Goal: Task Accomplishment & Management: Complete application form

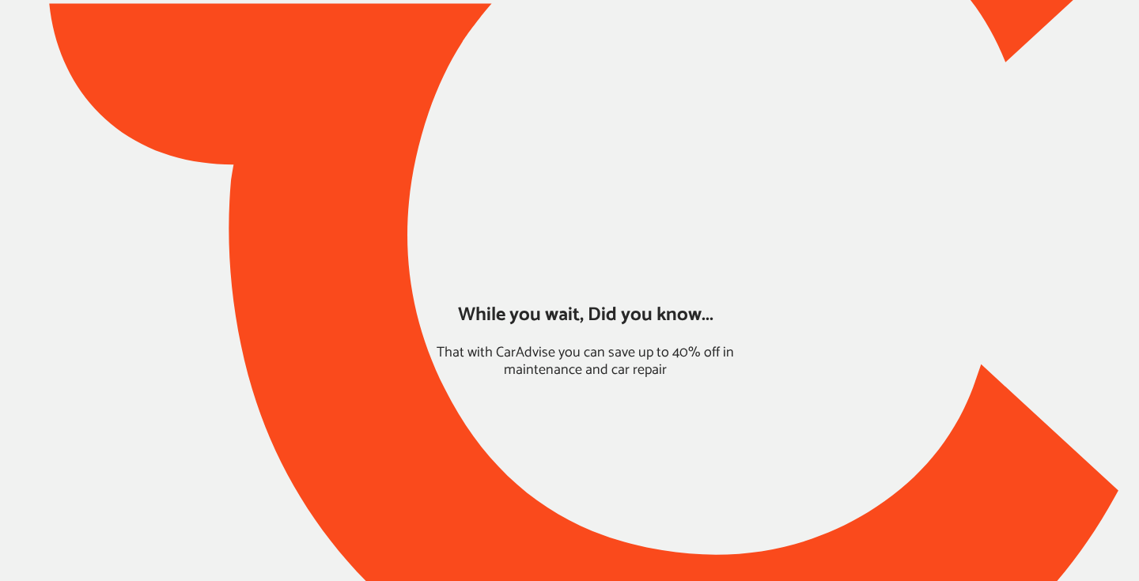
type input "*****"
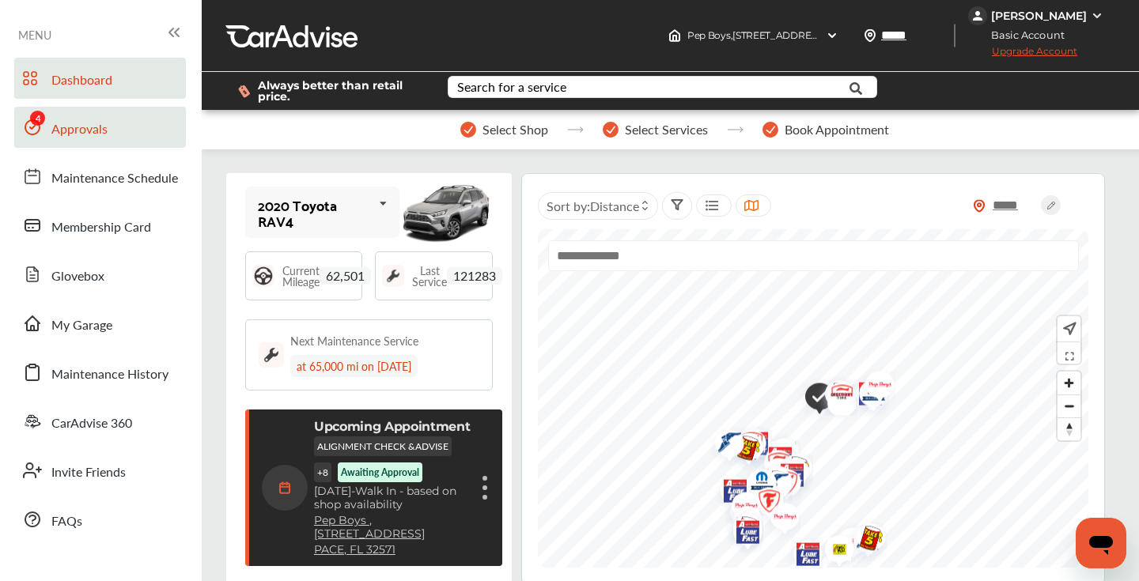
click at [80, 137] on span "Approvals" at bounding box center [79, 129] width 56 height 21
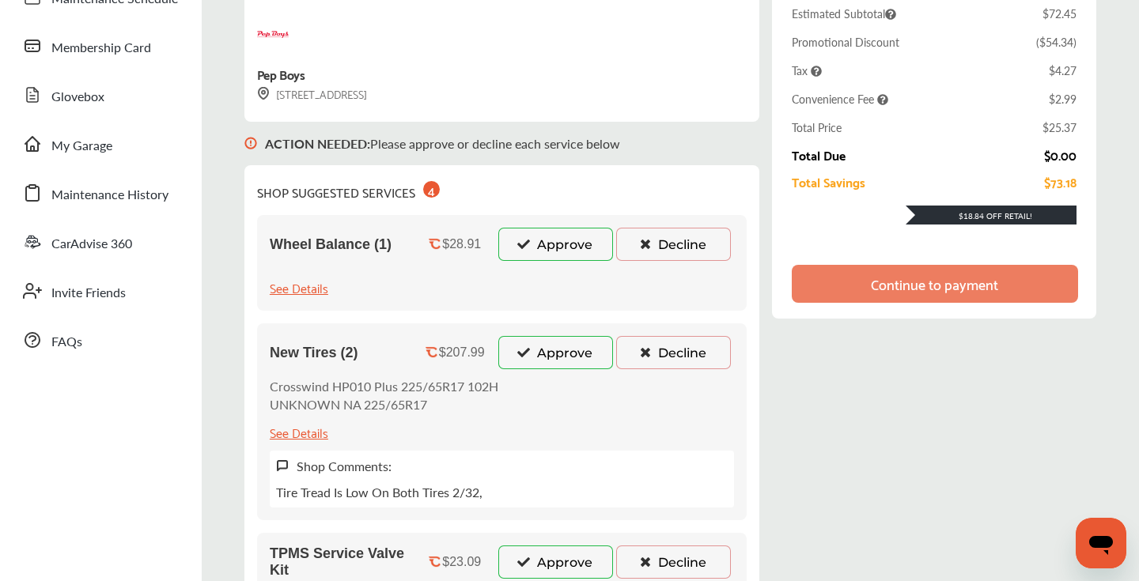
scroll to position [208, 0]
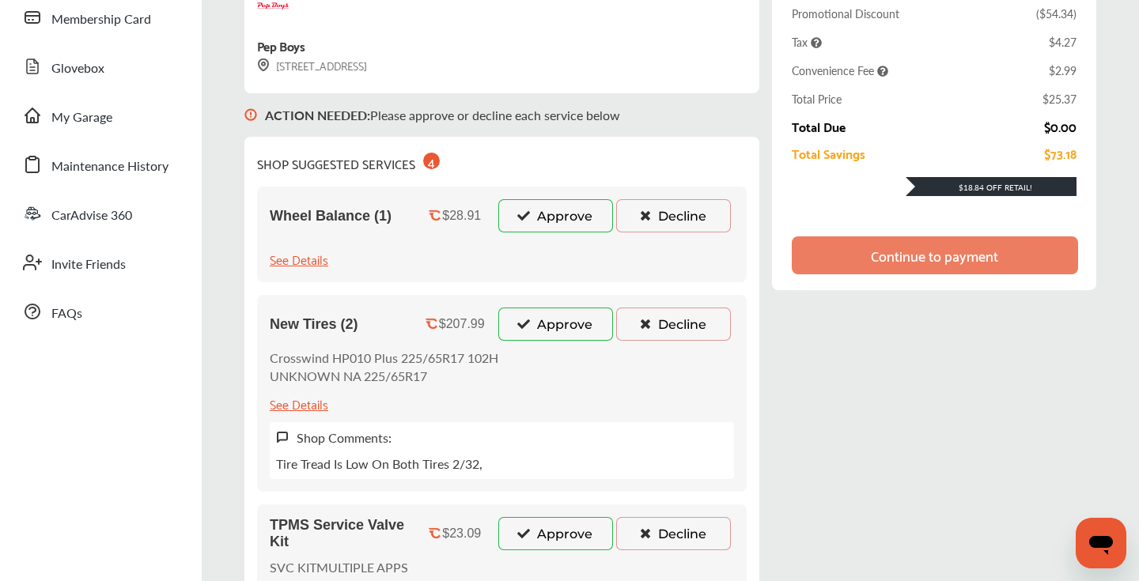
click at [658, 216] on button "Decline" at bounding box center [673, 215] width 115 height 33
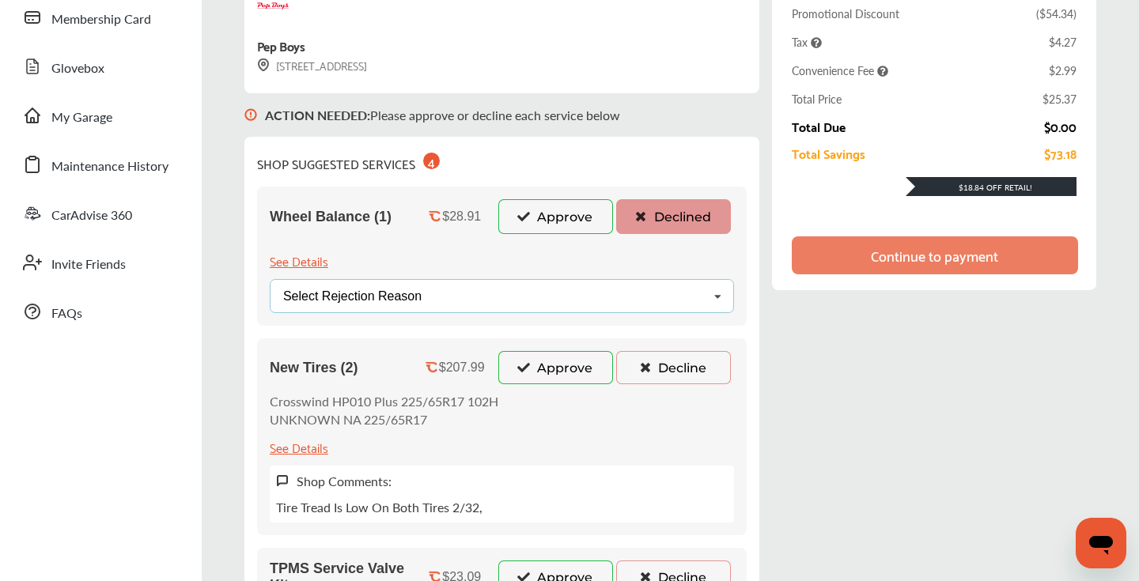
click at [581, 285] on div "Select Rejection Reason Price Not Required More Info Needed Other" at bounding box center [502, 296] width 464 height 34
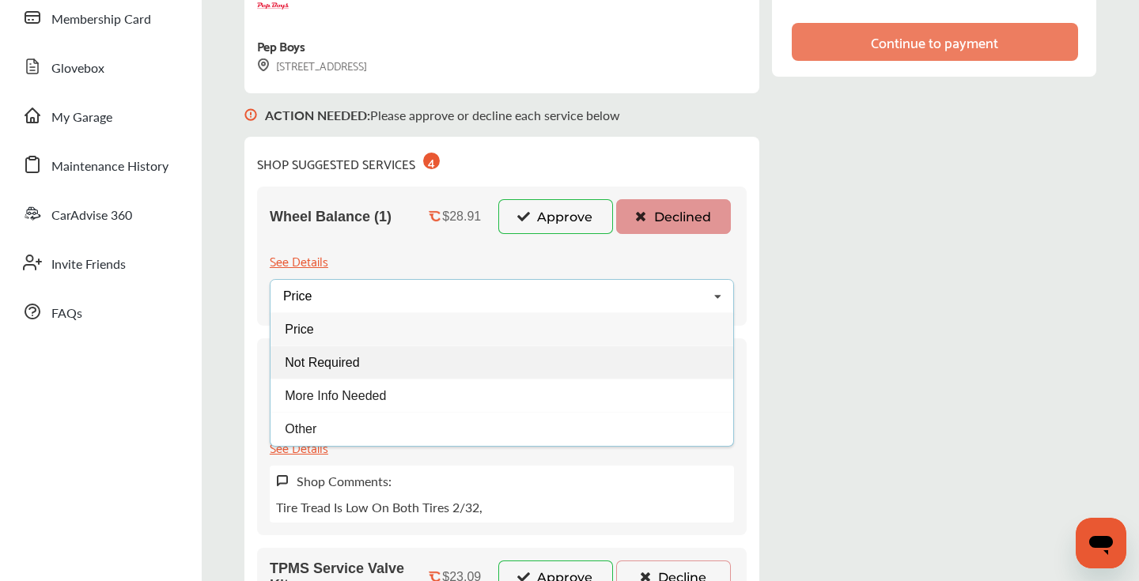
click at [417, 352] on div "Not Required" at bounding box center [502, 362] width 463 height 33
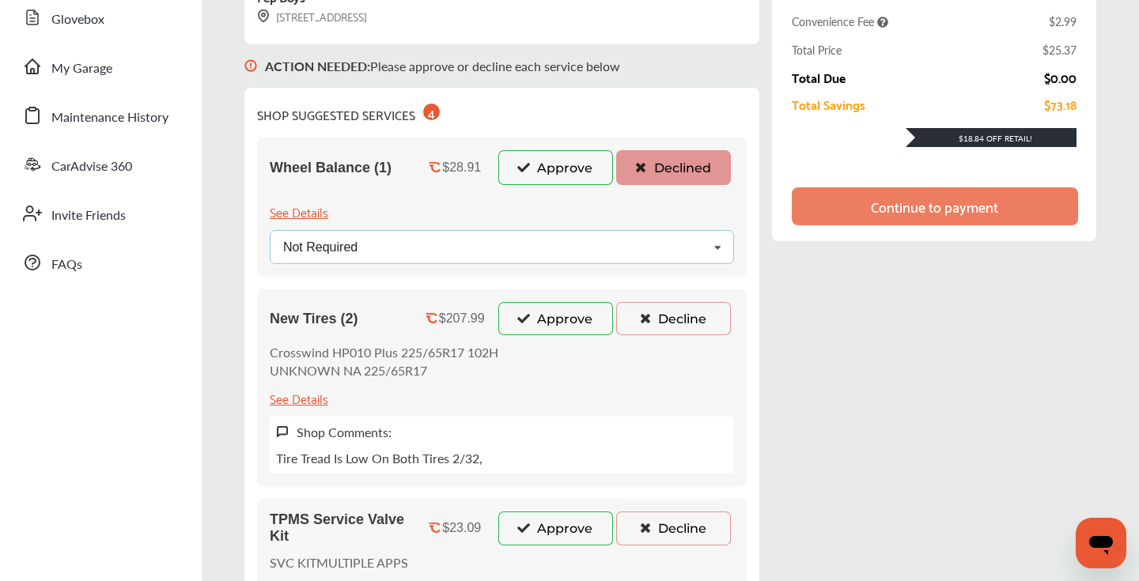
scroll to position [313, 0]
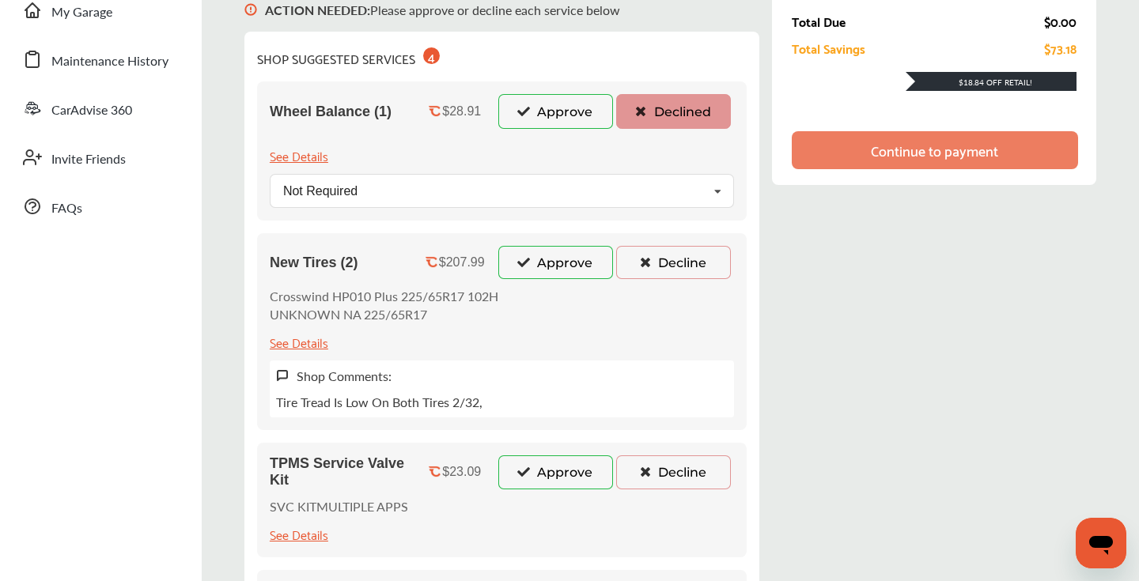
click at [683, 264] on button "Decline" at bounding box center [673, 262] width 115 height 33
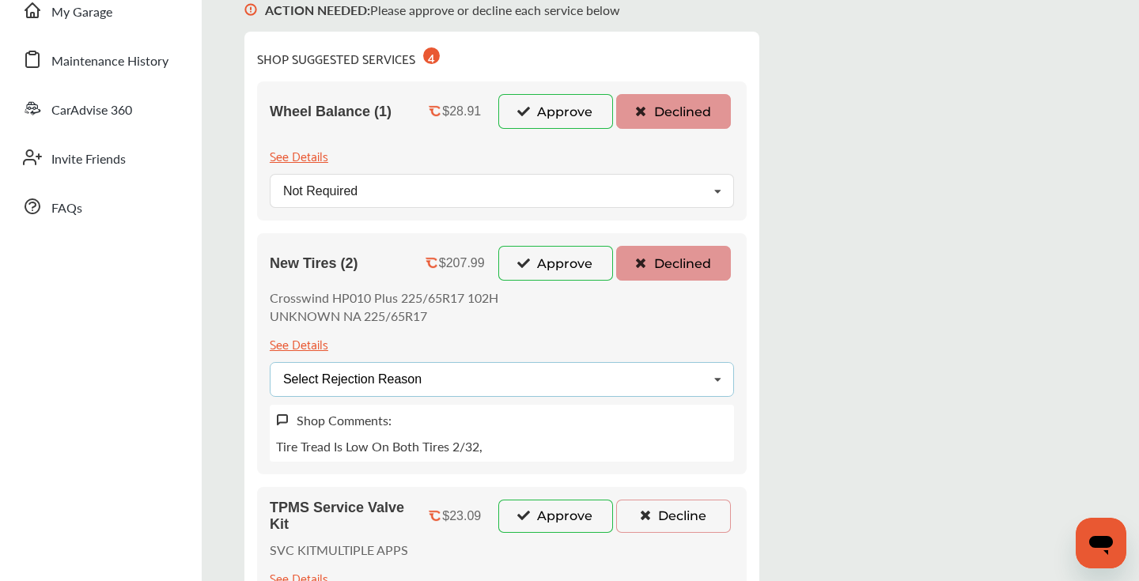
click at [500, 374] on div "Select Rejection Reason Price Not Required More Info Needed Other" at bounding box center [502, 379] width 464 height 34
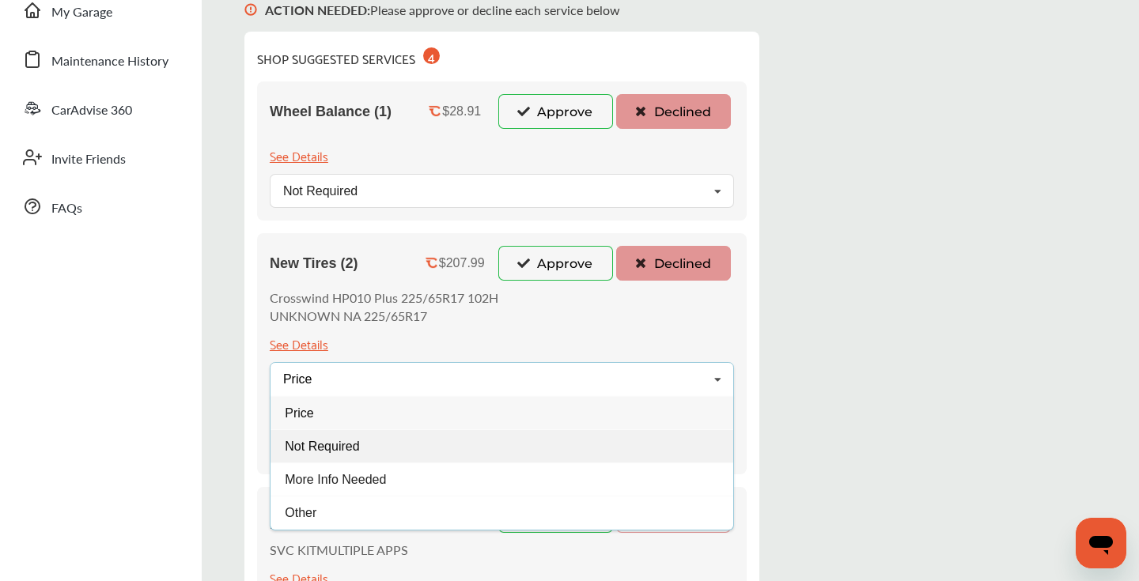
click at [350, 434] on div "Not Required" at bounding box center [502, 446] width 463 height 33
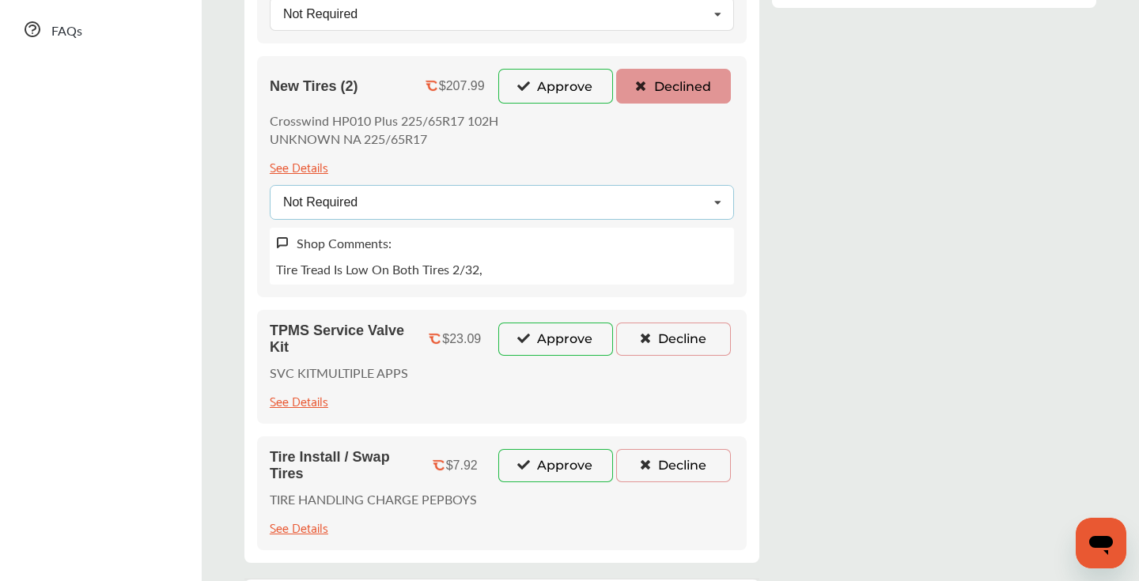
scroll to position [596, 0]
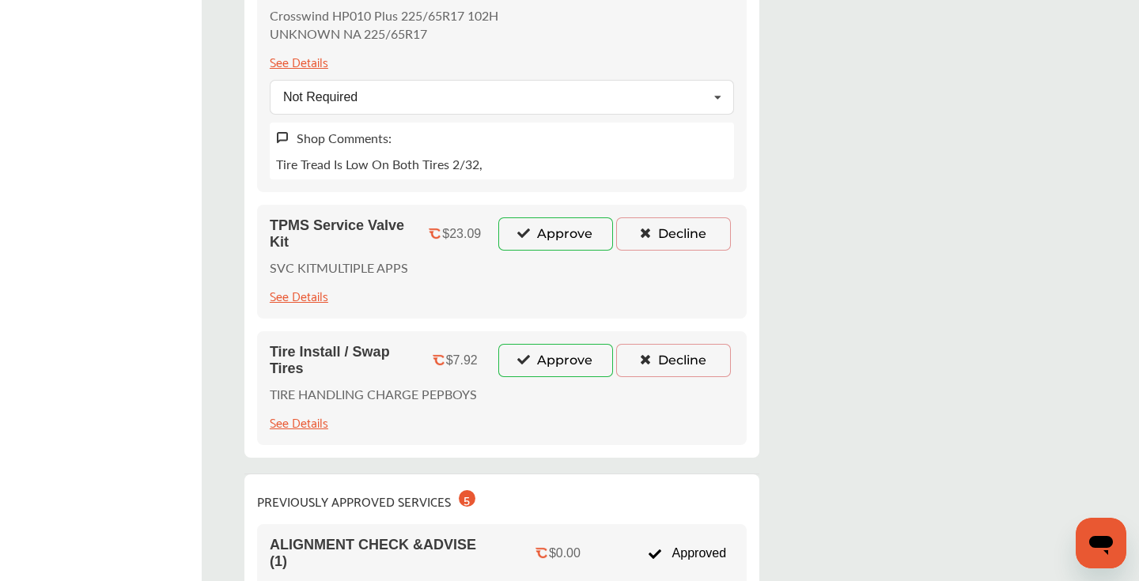
click at [658, 225] on button "Decline" at bounding box center [673, 234] width 115 height 33
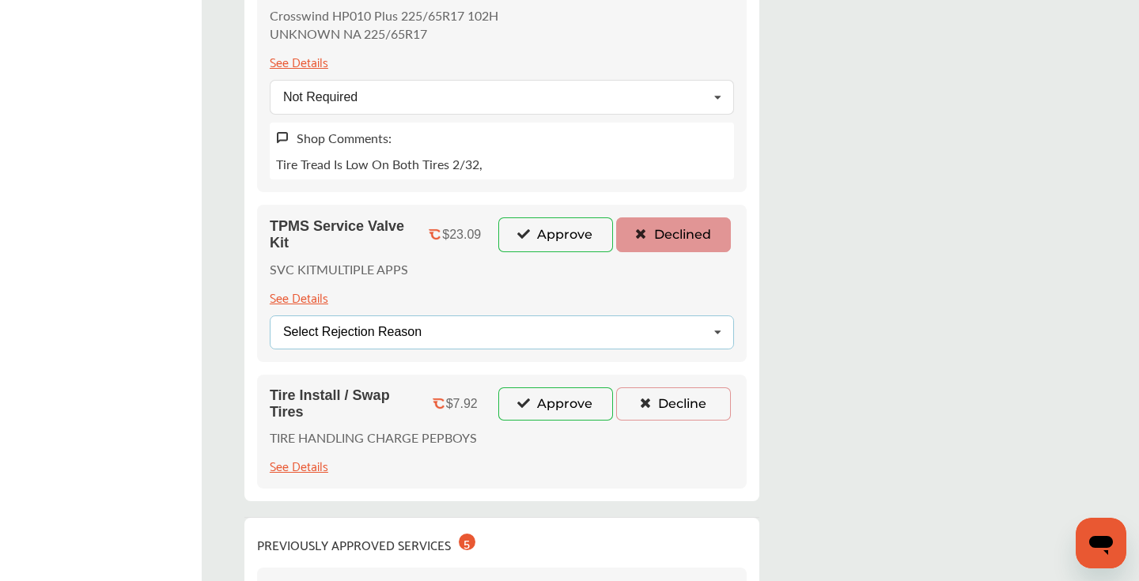
click at [447, 324] on div "Select Rejection Reason Price Not Required More Info Needed Other" at bounding box center [502, 333] width 464 height 34
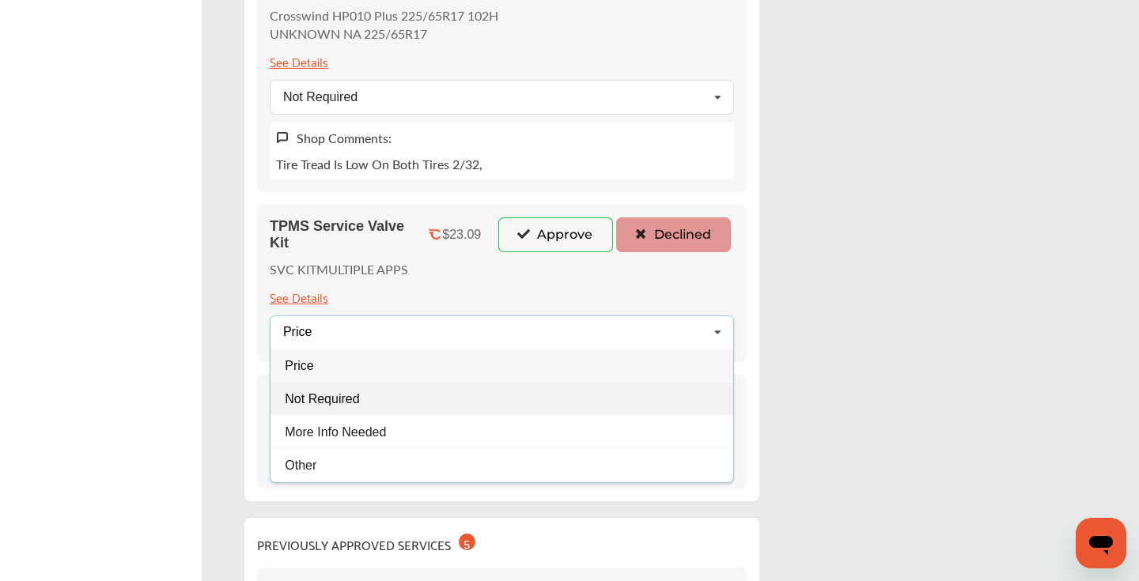
click at [342, 392] on span "Not Required" at bounding box center [322, 398] width 74 height 13
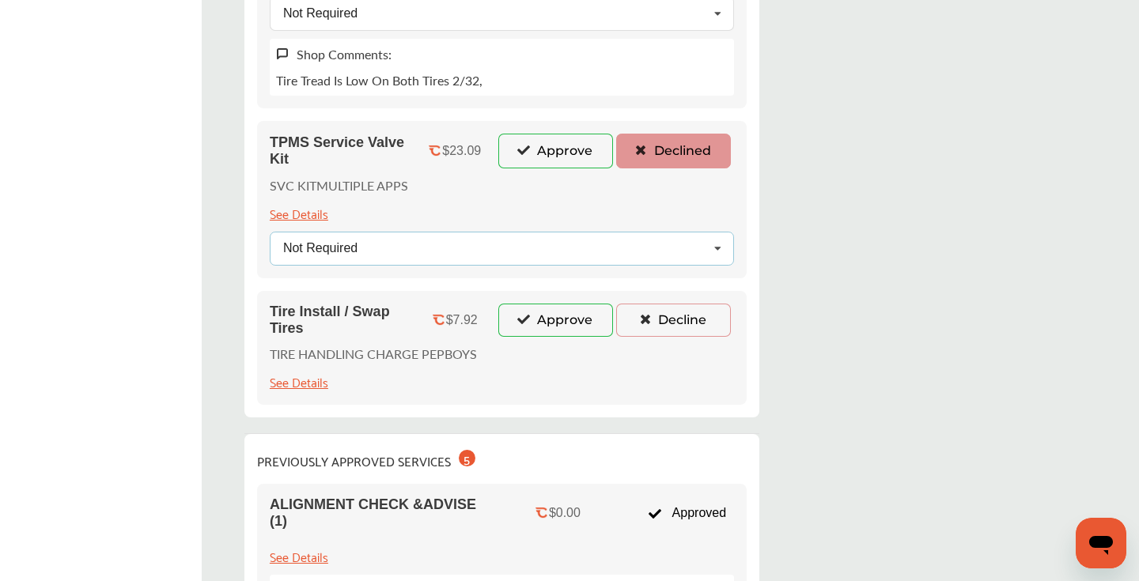
scroll to position [770, 0]
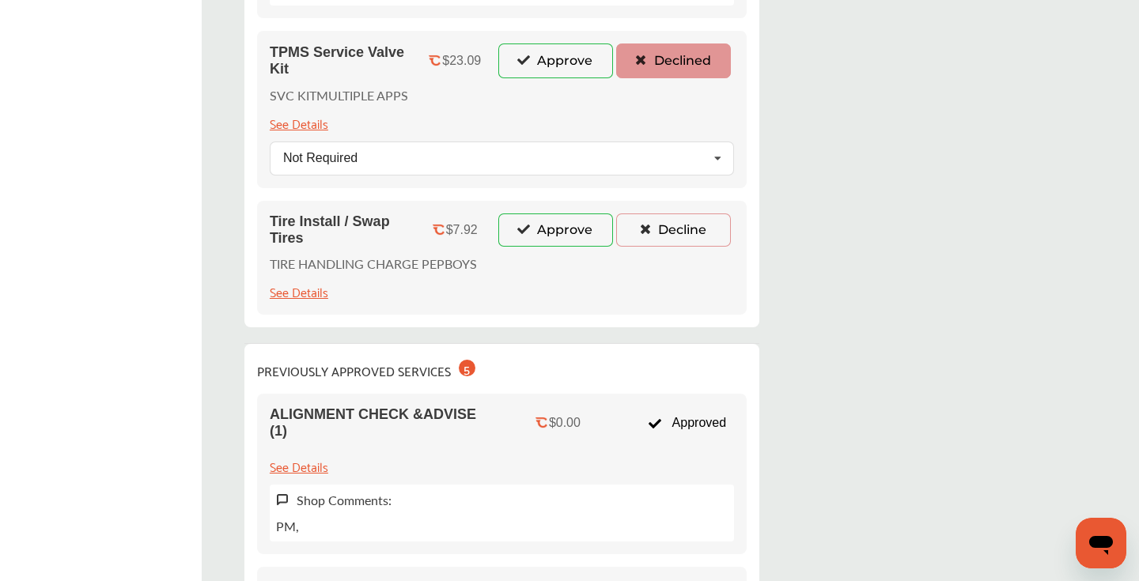
click at [694, 225] on button "Decline" at bounding box center [673, 230] width 115 height 33
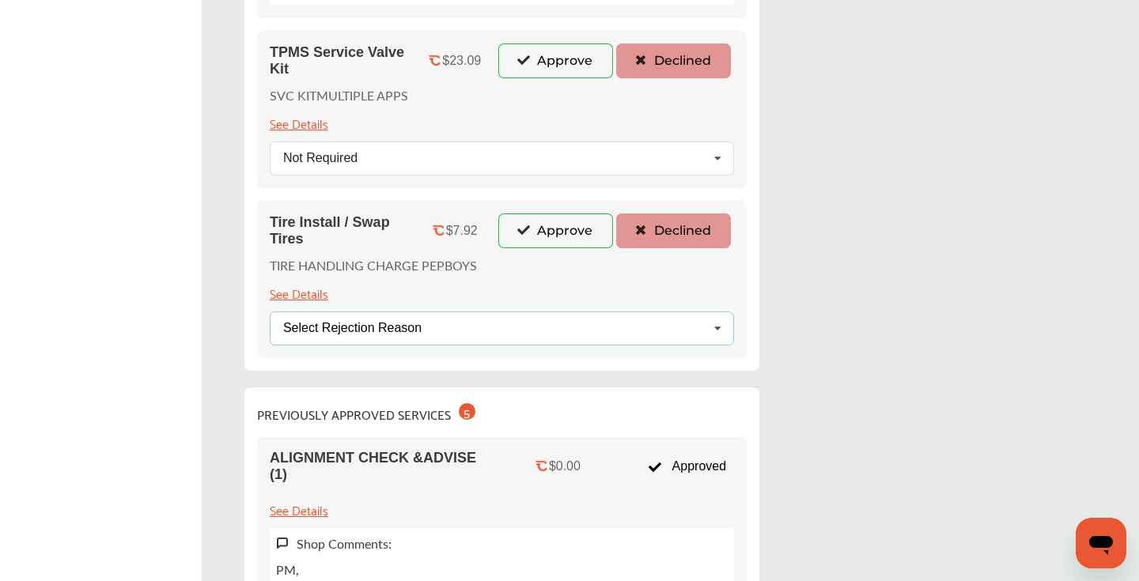
click at [434, 324] on div "Select Rejection Reason Price Not Required More Info Needed Other" at bounding box center [502, 329] width 464 height 34
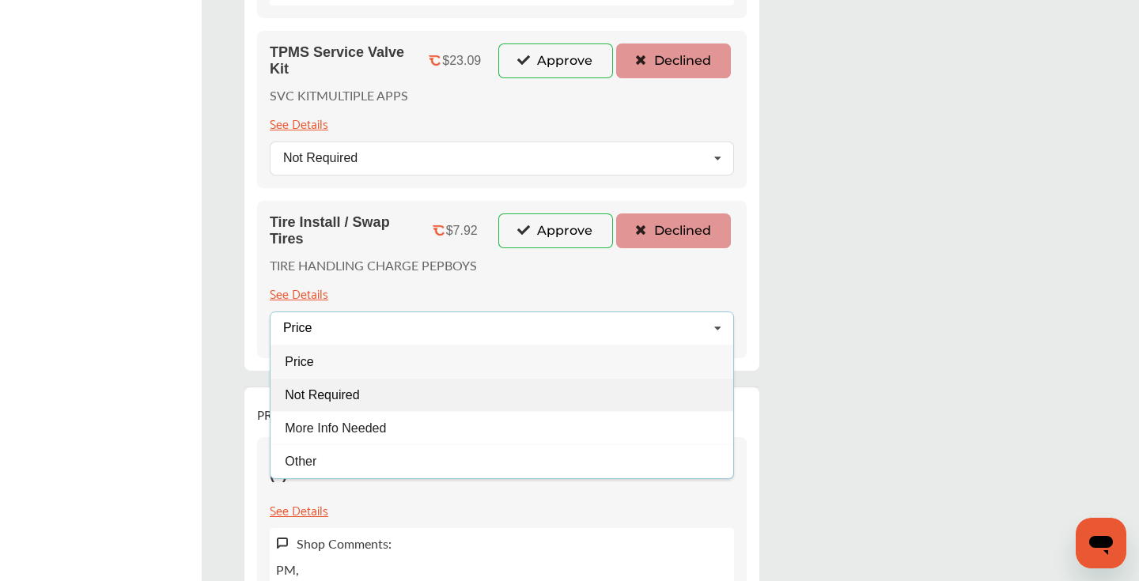
click at [333, 399] on span "Not Required" at bounding box center [322, 394] width 74 height 13
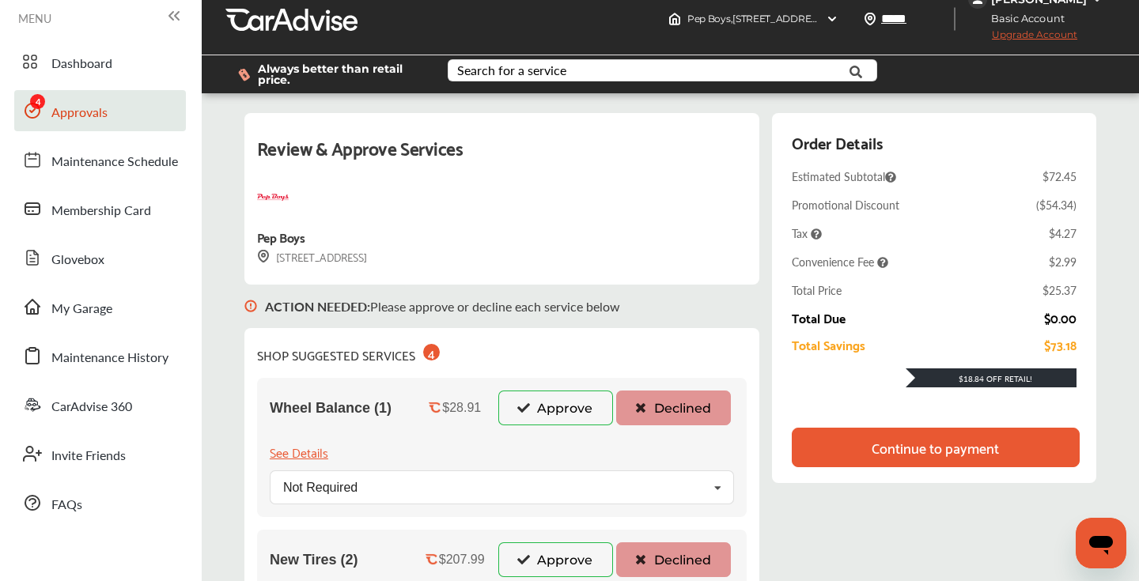
scroll to position [0, 0]
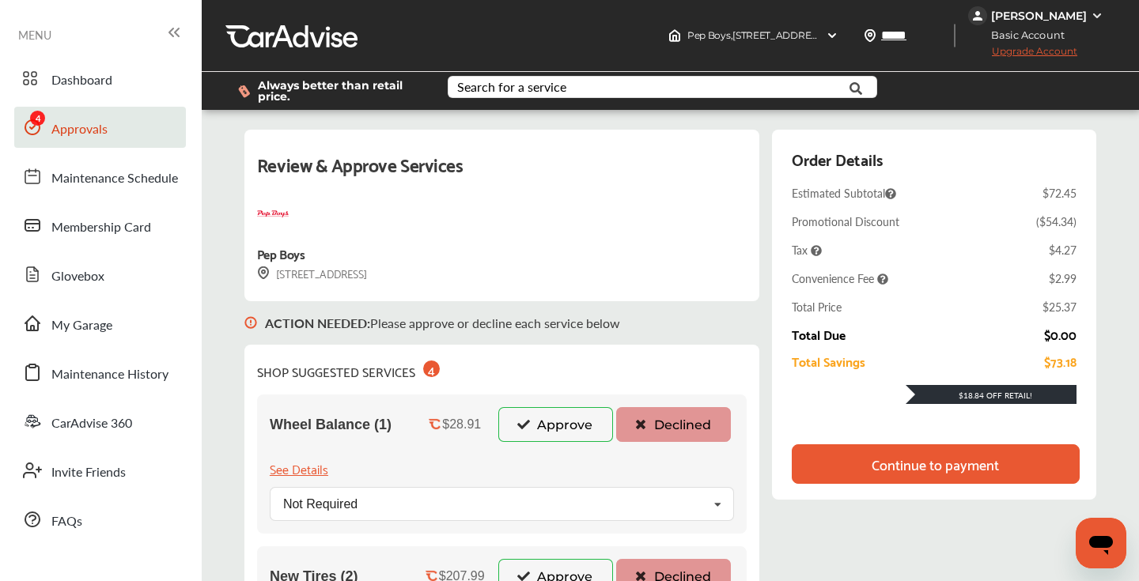
click at [879, 445] on div "Continue to payment" at bounding box center [936, 465] width 288 height 40
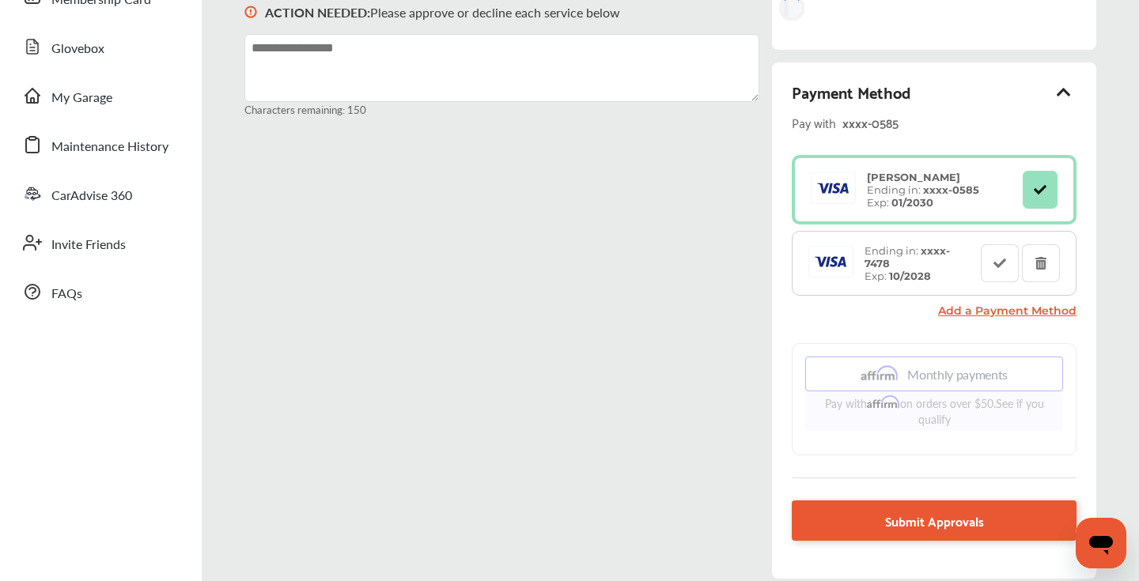
scroll to position [352, 0]
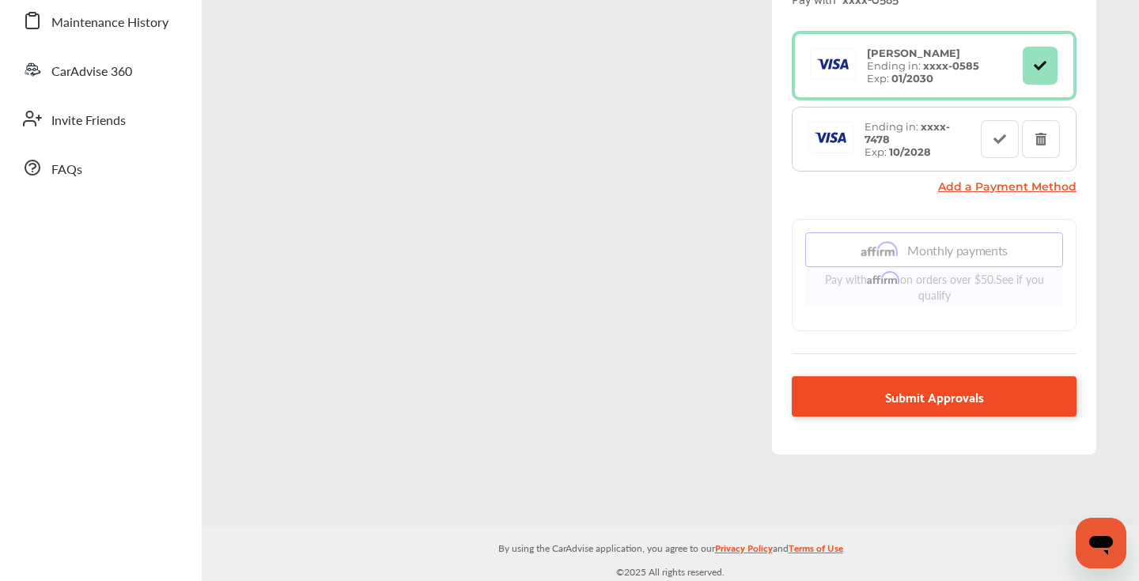
click at [838, 404] on link "Submit Approvals" at bounding box center [934, 397] width 285 height 40
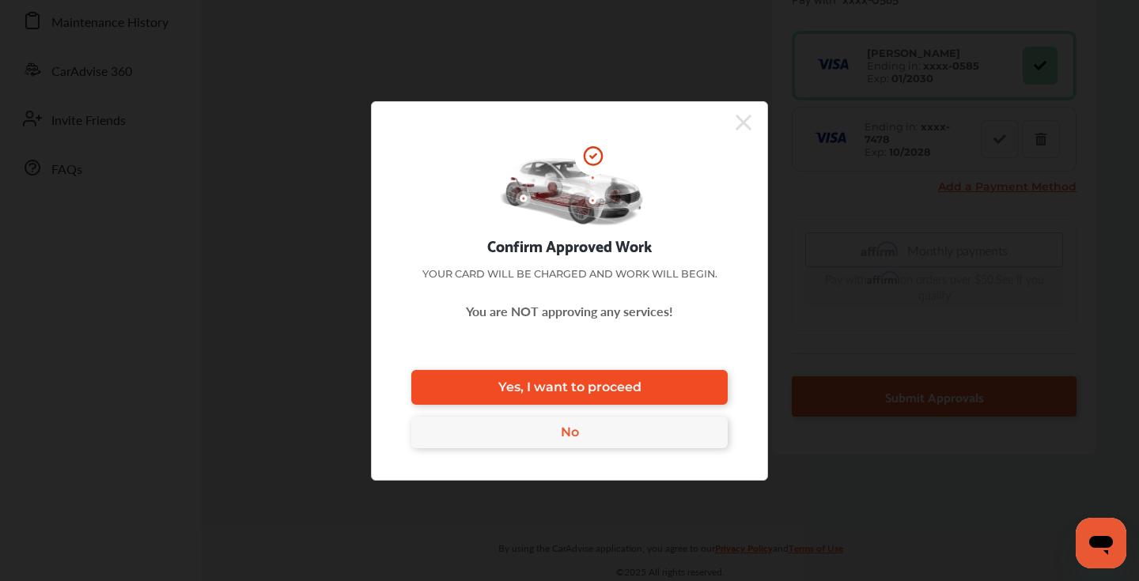
click at [609, 375] on link "Yes, I want to proceed" at bounding box center [569, 387] width 316 height 35
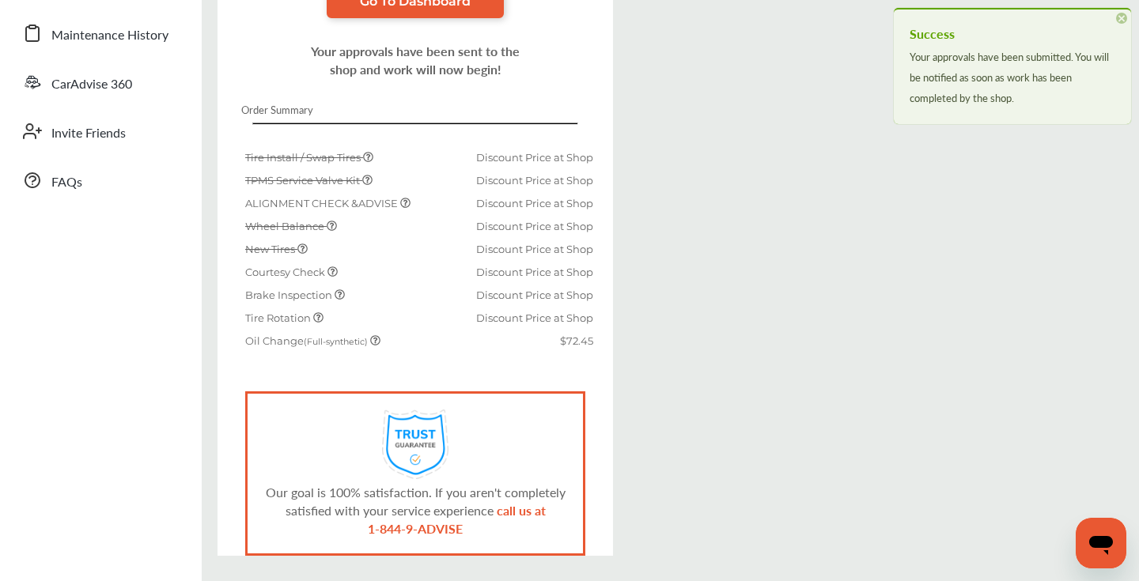
scroll to position [352, 0]
